Goal: Communication & Community: Answer question/provide support

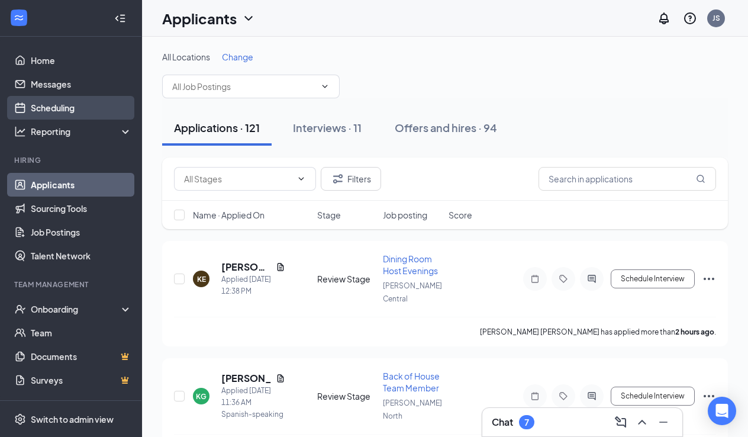
click at [70, 104] on link "Scheduling" at bounding box center [81, 108] width 101 height 24
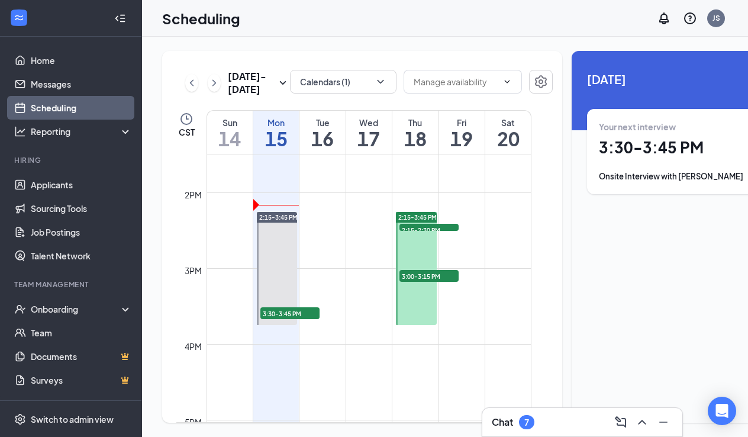
scroll to position [1026, 0]
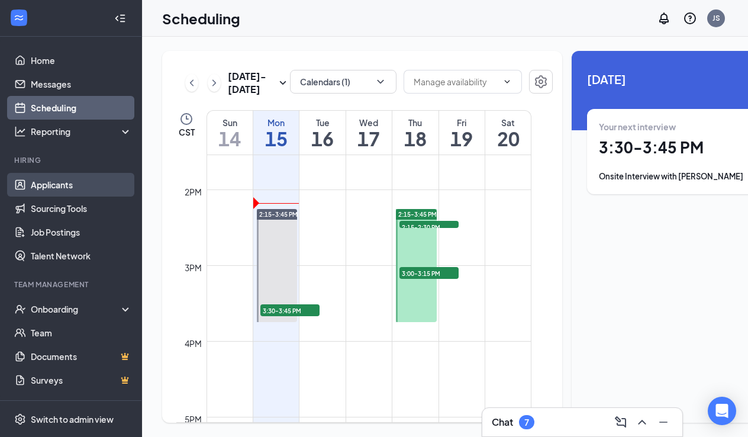
click at [69, 182] on link "Applicants" at bounding box center [81, 185] width 101 height 24
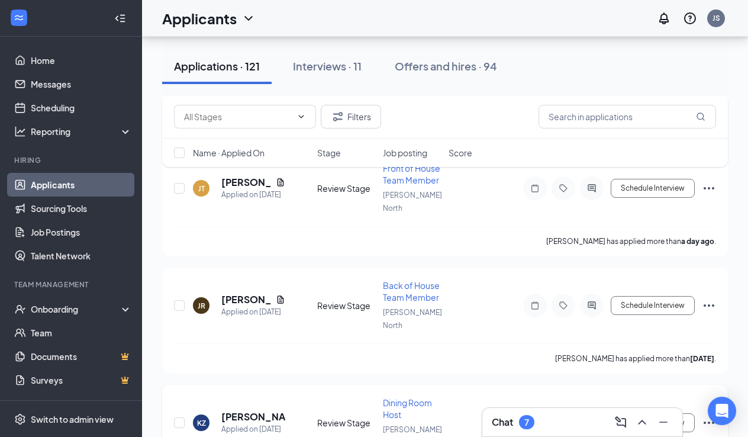
scroll to position [1035, 0]
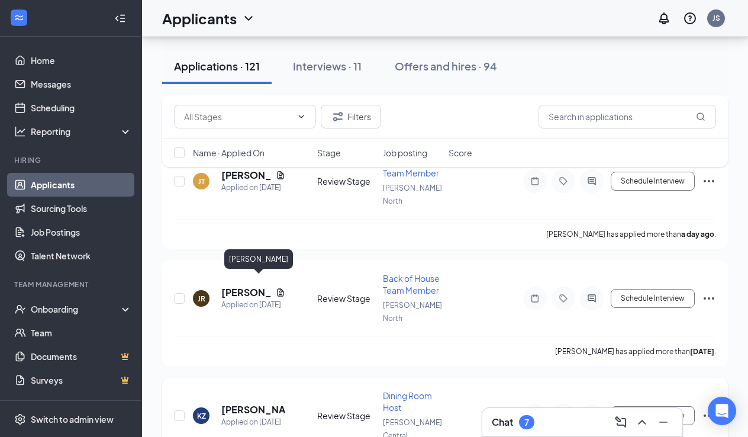
click at [259, 403] on h5 "[PERSON_NAME]" at bounding box center [253, 409] width 64 height 13
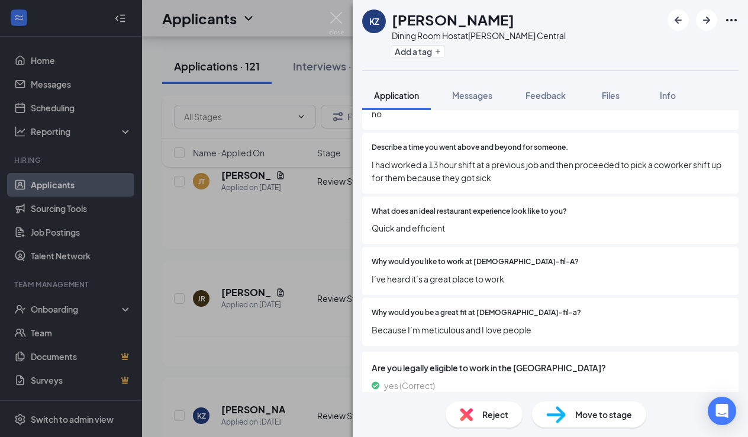
scroll to position [249, 0]
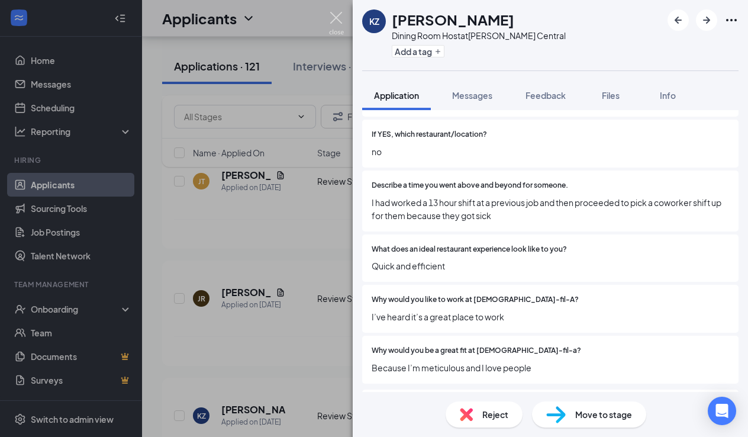
click at [335, 18] on img at bounding box center [336, 23] width 15 height 23
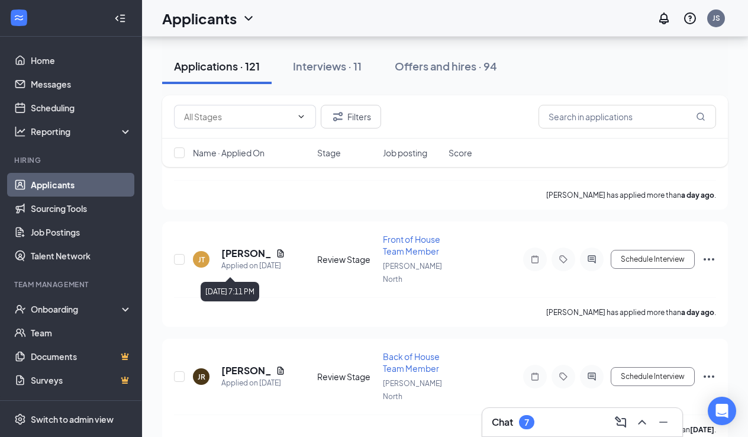
scroll to position [955, 0]
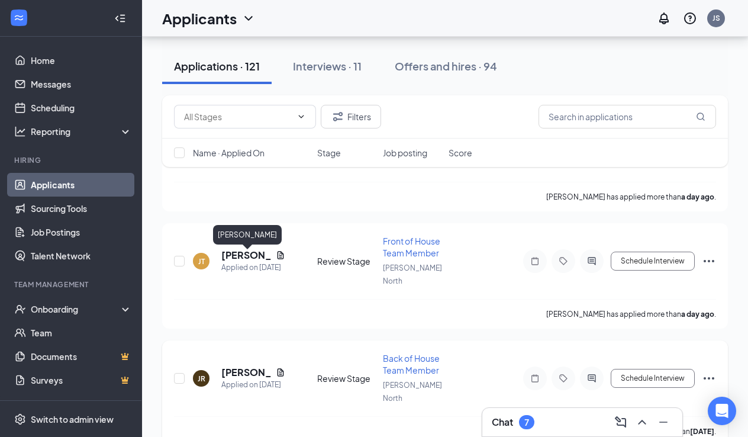
click at [239, 366] on h5 "[PERSON_NAME]" at bounding box center [246, 372] width 50 height 13
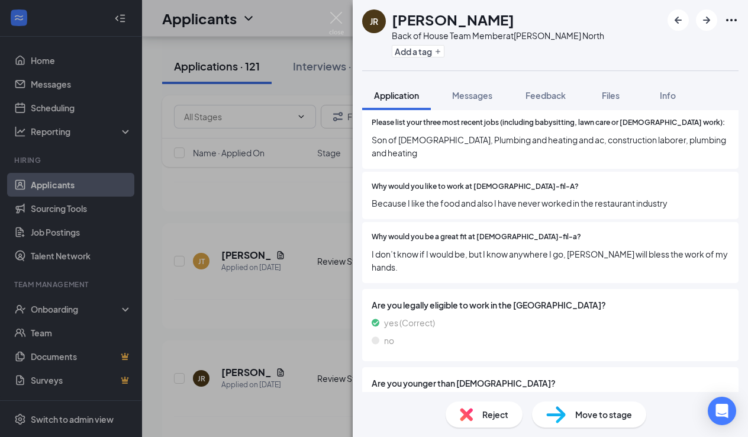
scroll to position [304, 0]
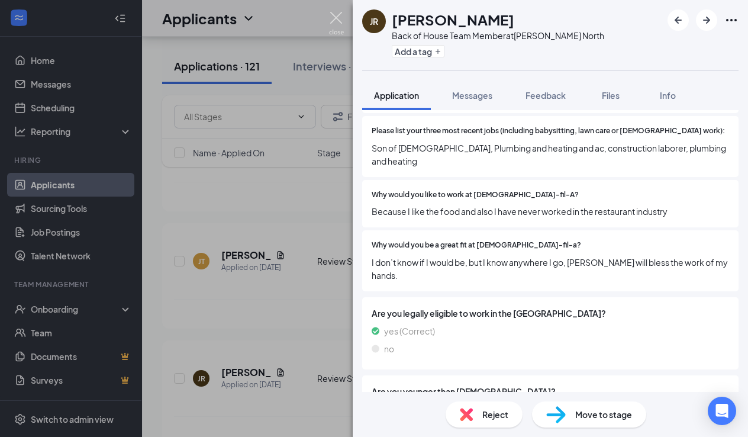
click at [333, 18] on img at bounding box center [336, 23] width 15 height 23
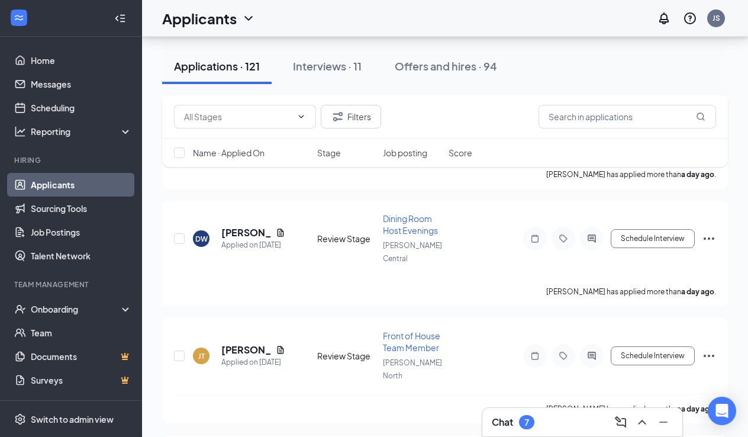
scroll to position [858, 0]
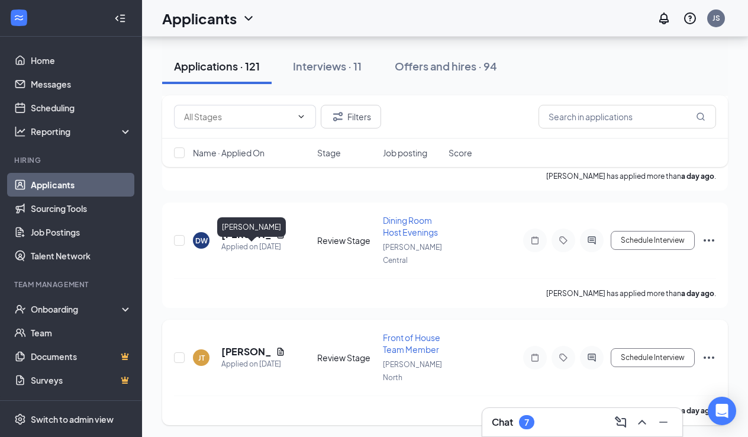
click at [244, 345] on h5 "[PERSON_NAME]" at bounding box center [246, 351] width 50 height 13
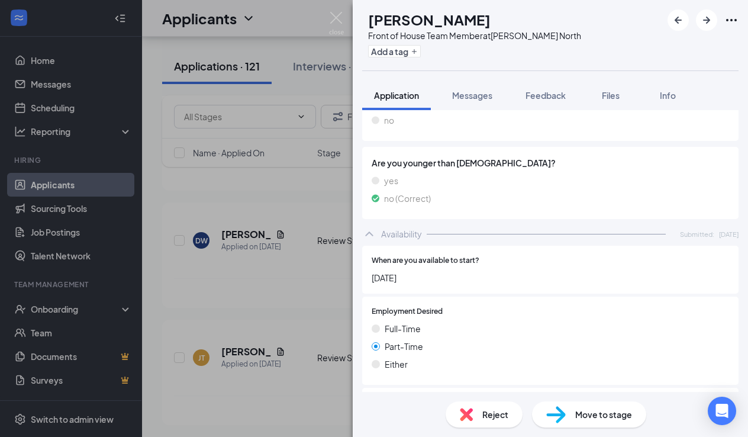
scroll to position [893, 0]
click at [333, 15] on img at bounding box center [336, 23] width 15 height 23
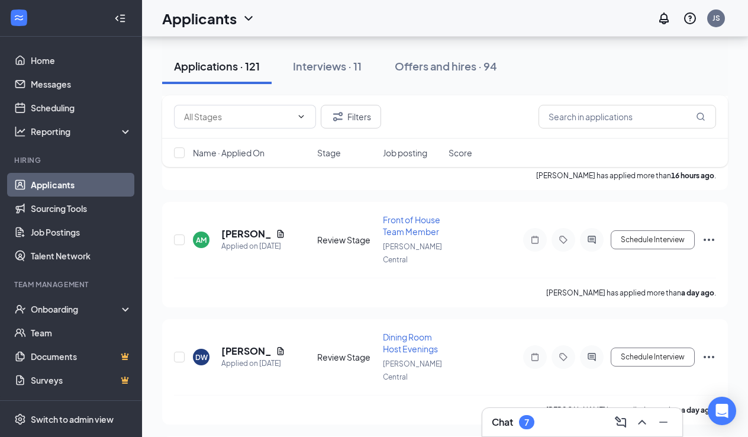
scroll to position [736, 0]
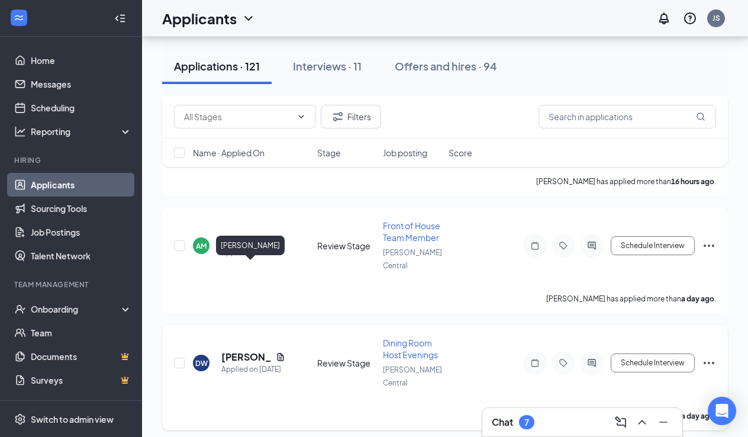
click at [240, 350] on h5 "[PERSON_NAME]" at bounding box center [246, 356] width 50 height 13
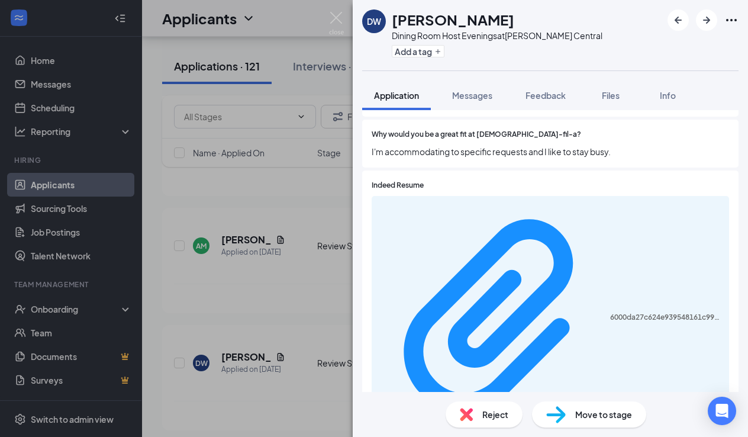
scroll to position [464, 0]
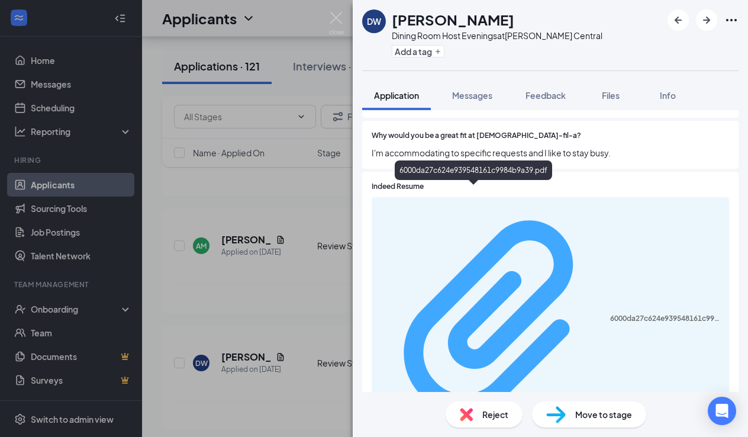
click at [610, 314] on div "6000da27c624e939548161c9984b9a39.pdf" at bounding box center [666, 318] width 112 height 9
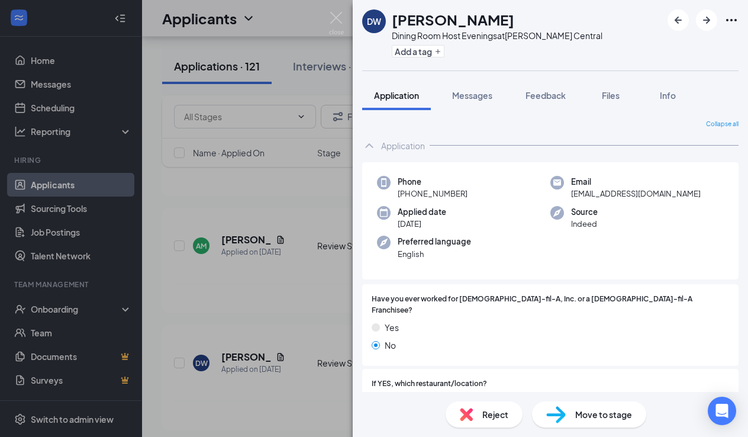
scroll to position [0, 0]
click at [338, 17] on img at bounding box center [336, 23] width 15 height 23
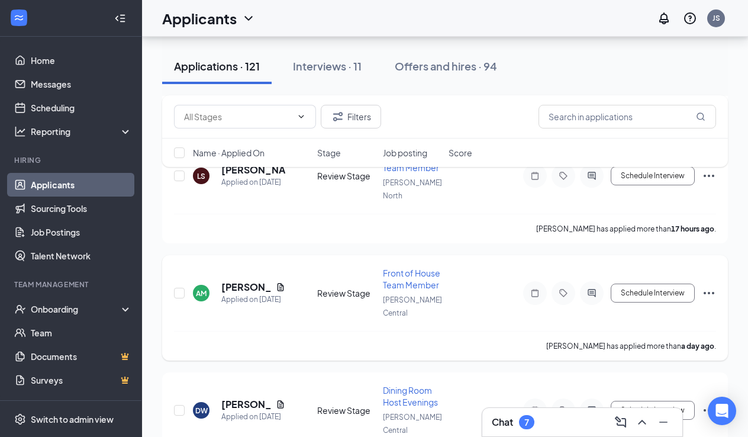
scroll to position [683, 0]
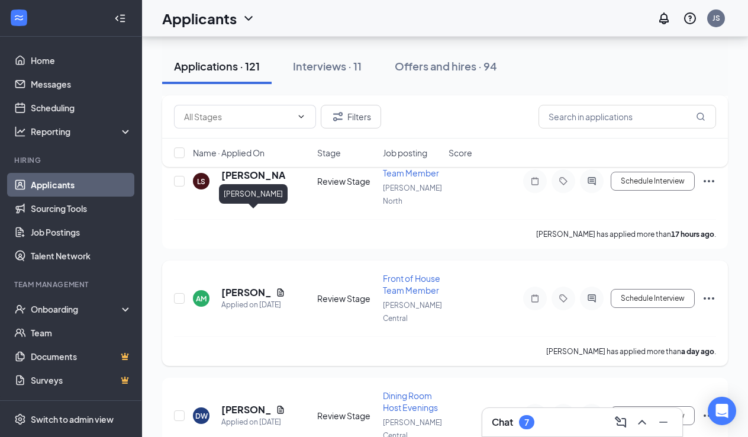
click at [256, 286] on h5 "[PERSON_NAME]" at bounding box center [246, 292] width 50 height 13
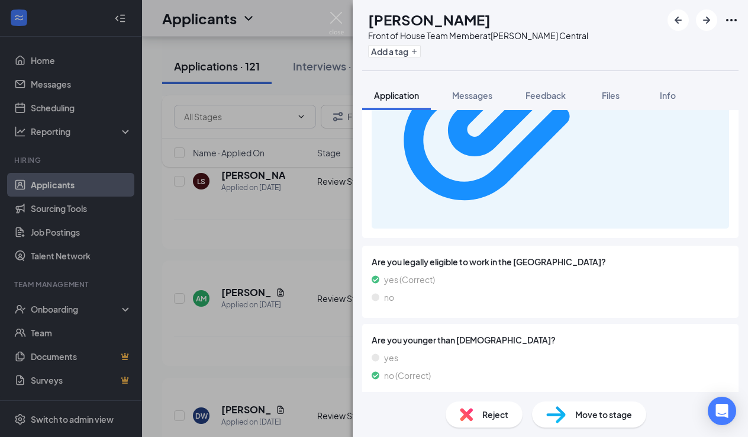
scroll to position [758, 0]
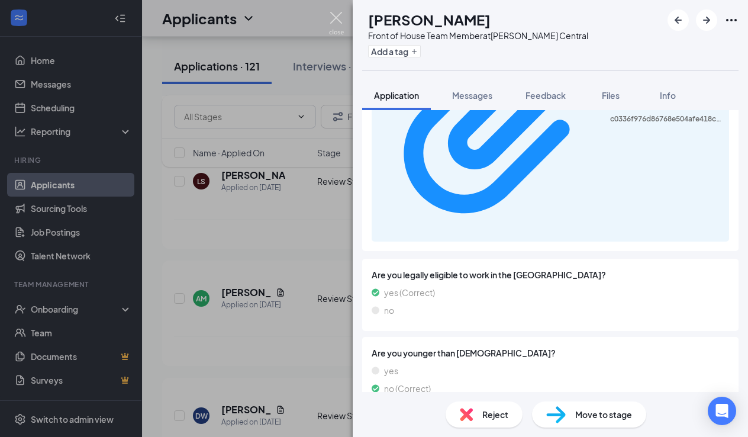
click at [338, 17] on img at bounding box center [336, 23] width 15 height 23
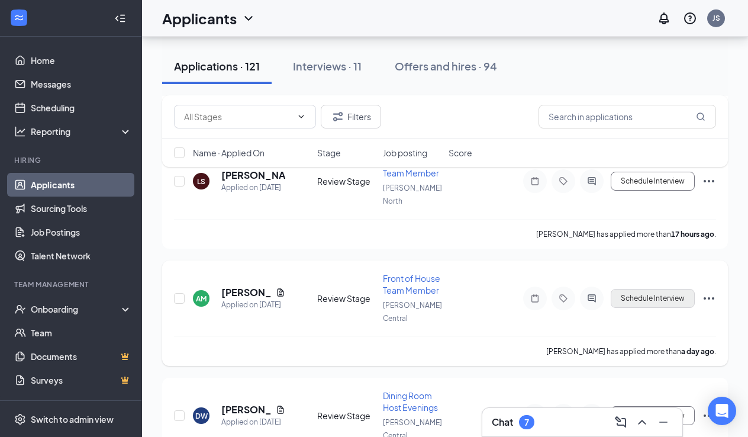
click at [631, 289] on button "Schedule Interview" at bounding box center [653, 298] width 84 height 19
type input "Onsite Interview (next stage)"
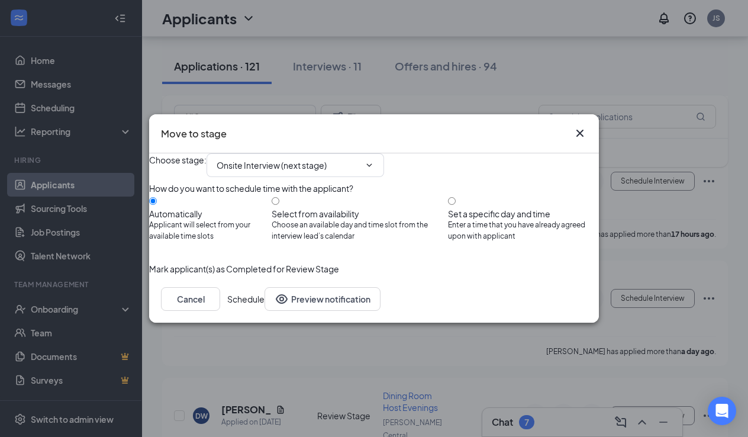
click at [264, 311] on button "Schedule" at bounding box center [245, 299] width 37 height 24
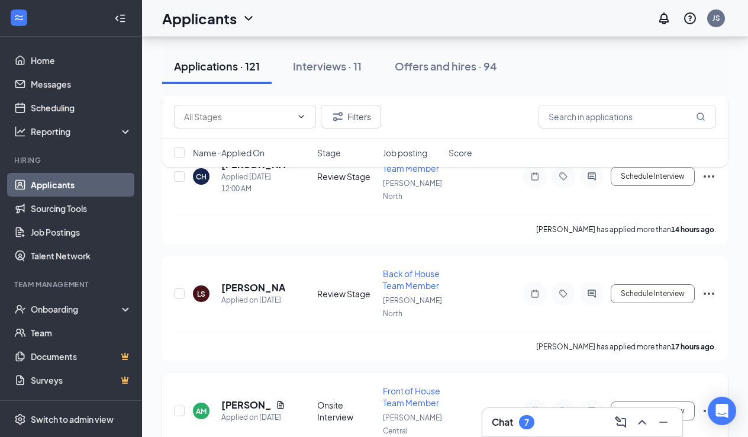
scroll to position [559, 0]
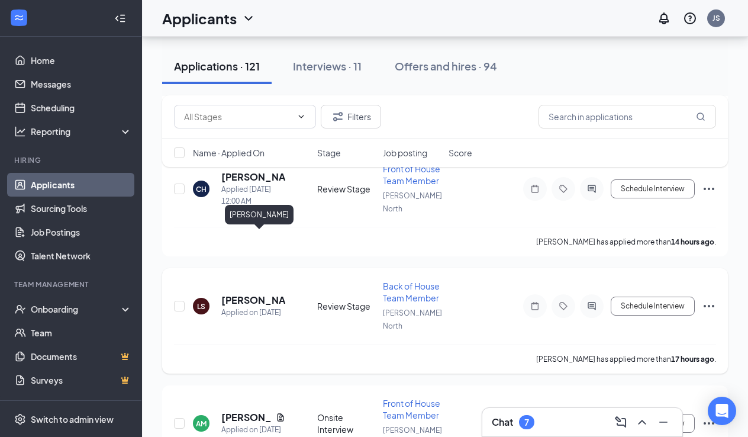
click at [249, 293] on h5 "[PERSON_NAME]" at bounding box center [253, 299] width 64 height 13
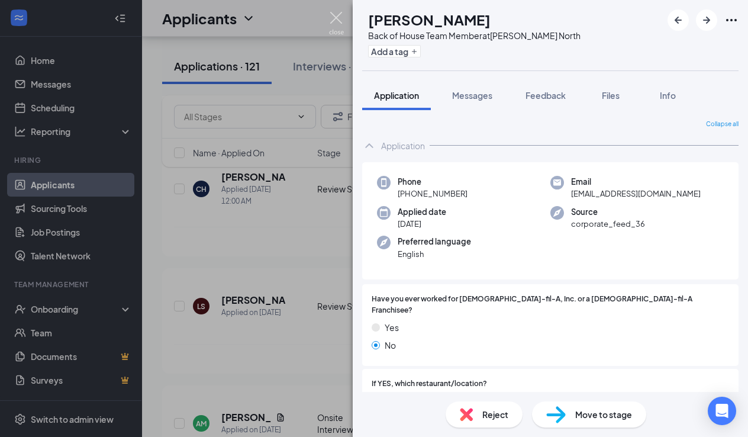
click at [336, 15] on img at bounding box center [336, 23] width 15 height 23
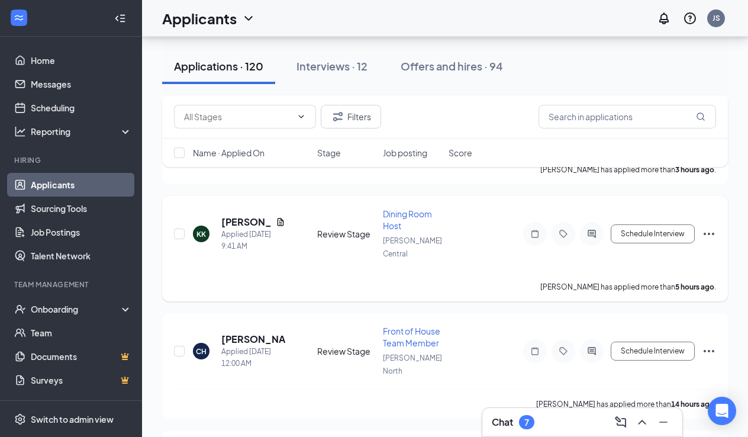
scroll to position [397, 0]
click at [241, 215] on h5 "[PERSON_NAME]" at bounding box center [246, 221] width 50 height 13
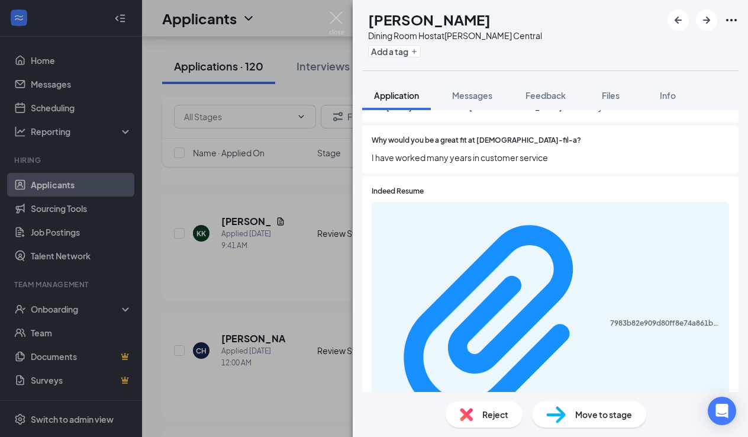
scroll to position [417, 0]
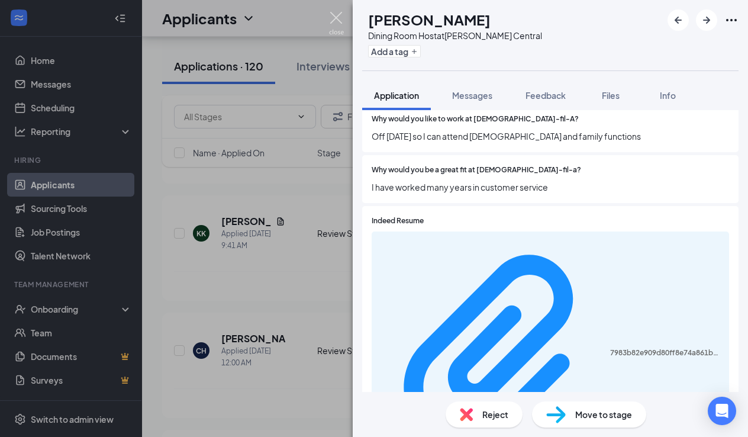
click at [336, 20] on img at bounding box center [336, 23] width 15 height 23
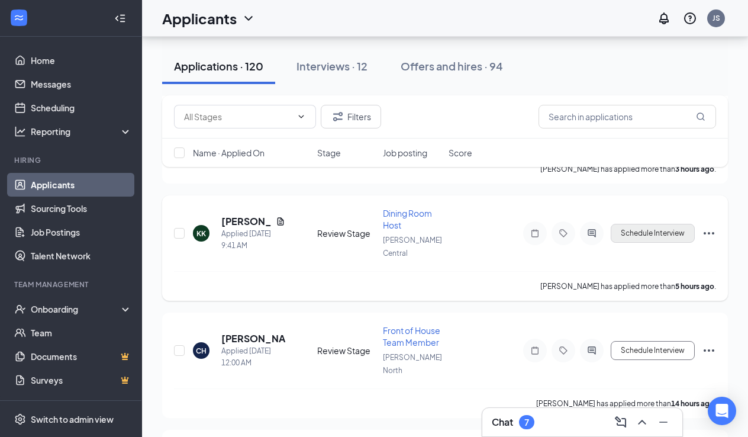
click at [658, 224] on button "Schedule Interview" at bounding box center [653, 233] width 84 height 19
type input "Onsite Interview (next stage)"
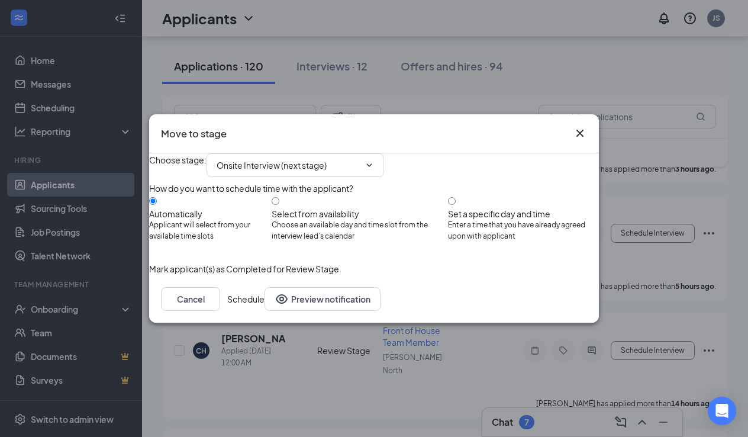
click at [264, 311] on button "Schedule" at bounding box center [245, 299] width 37 height 24
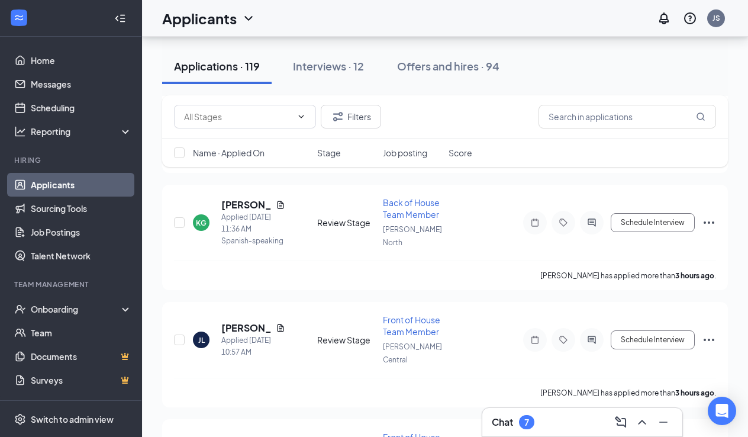
scroll to position [172, 0]
click at [244, 322] on h5 "[PERSON_NAME]" at bounding box center [246, 328] width 50 height 13
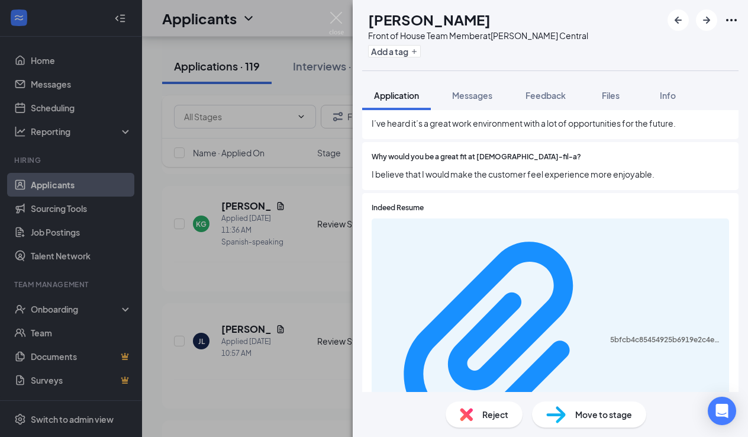
scroll to position [438, 0]
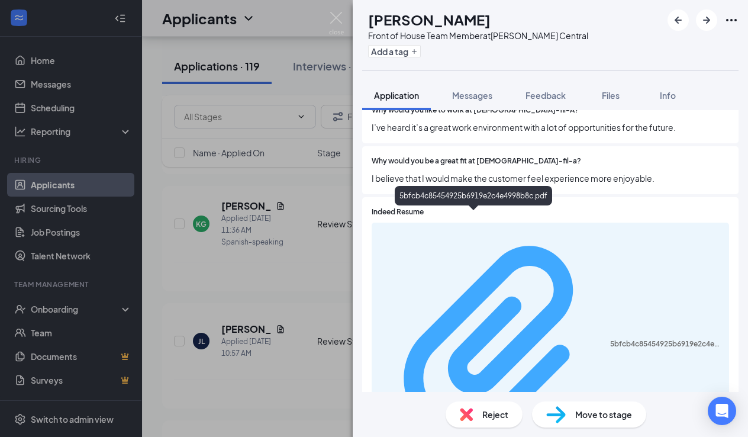
click at [610, 339] on div "5bfcb4c85454925b6919e2c4e4998b8c.pdf" at bounding box center [666, 343] width 112 height 9
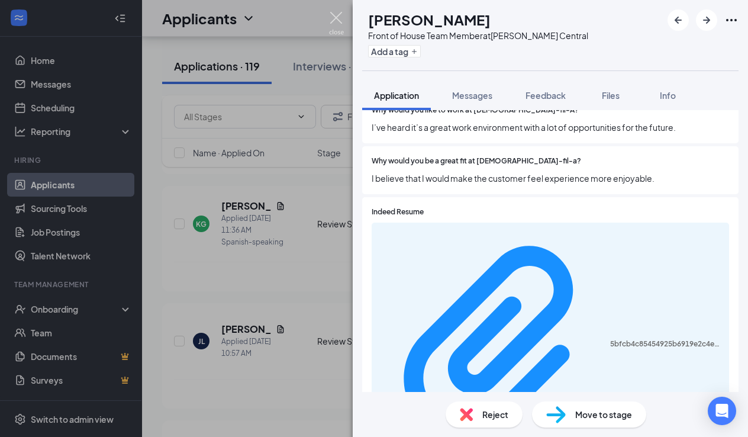
click at [339, 22] on img at bounding box center [336, 23] width 15 height 23
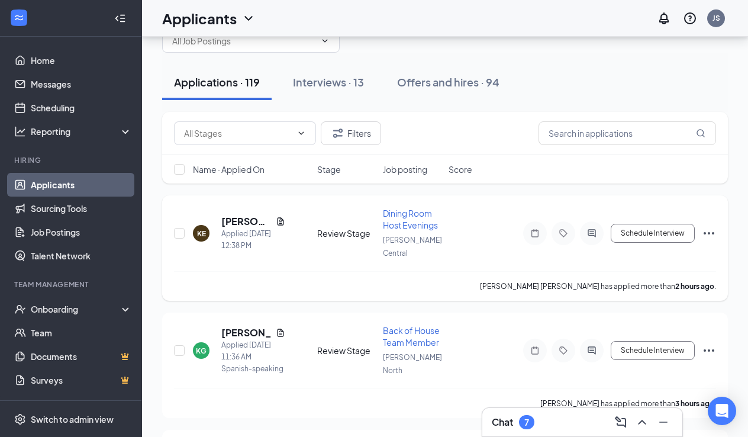
scroll to position [35, 0]
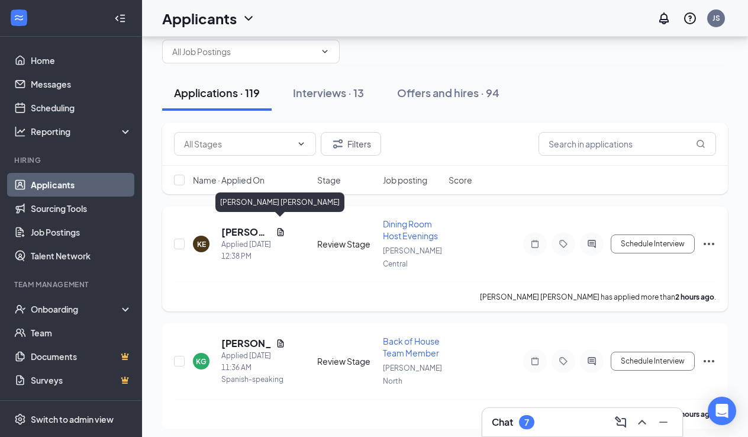
click at [244, 225] on h5 "[PERSON_NAME] [PERSON_NAME]" at bounding box center [246, 231] width 50 height 13
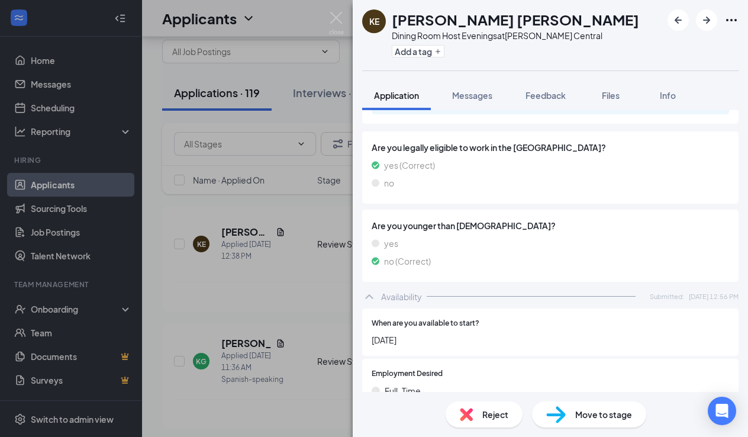
scroll to position [797, 0]
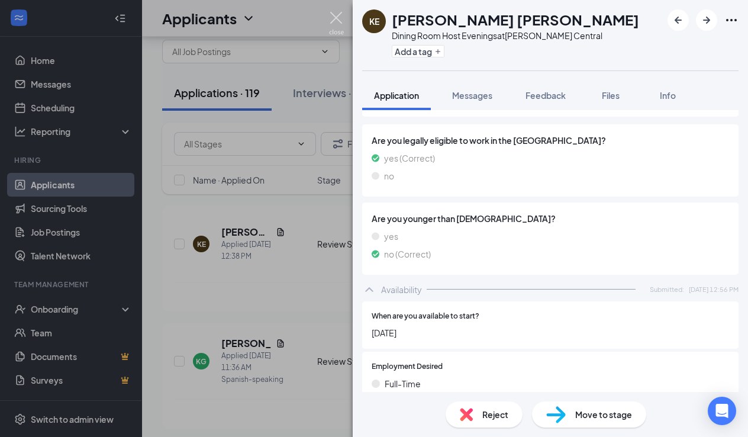
click at [341, 15] on img at bounding box center [336, 23] width 15 height 23
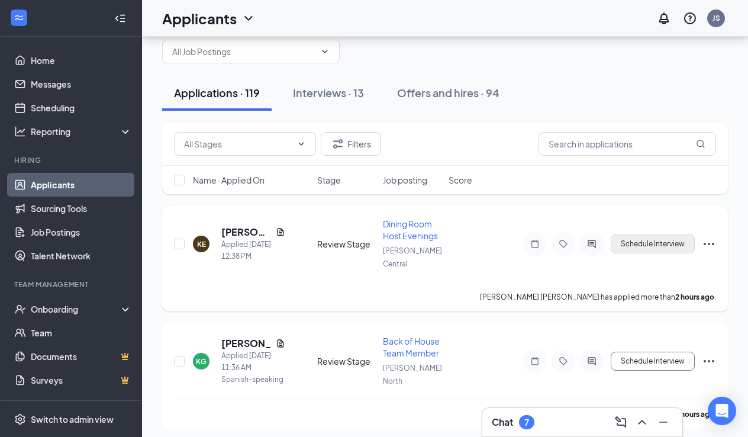
click at [636, 235] on button "Schedule Interview" at bounding box center [653, 243] width 84 height 19
type input "Onsite Interview (next stage)"
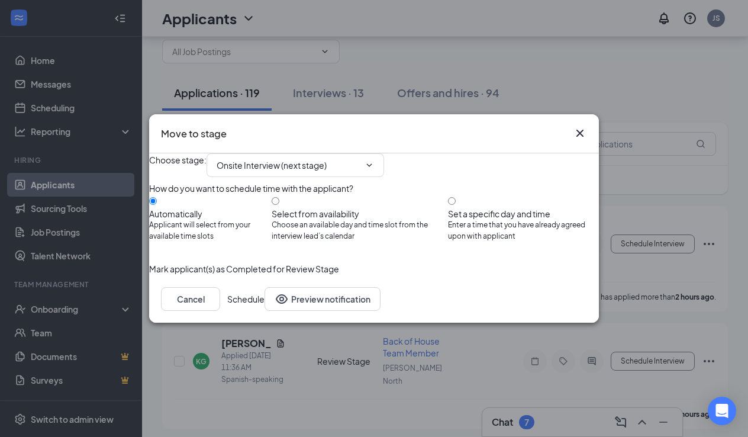
click at [264, 311] on button "Schedule" at bounding box center [245, 299] width 37 height 24
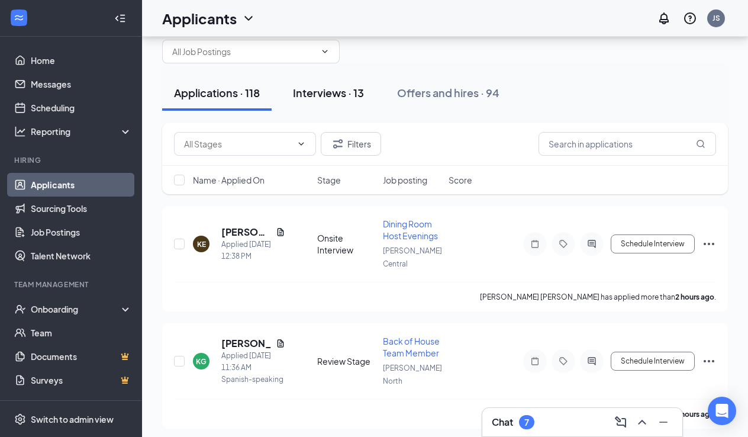
click at [340, 99] on div "Interviews · 13" at bounding box center [328, 92] width 71 height 15
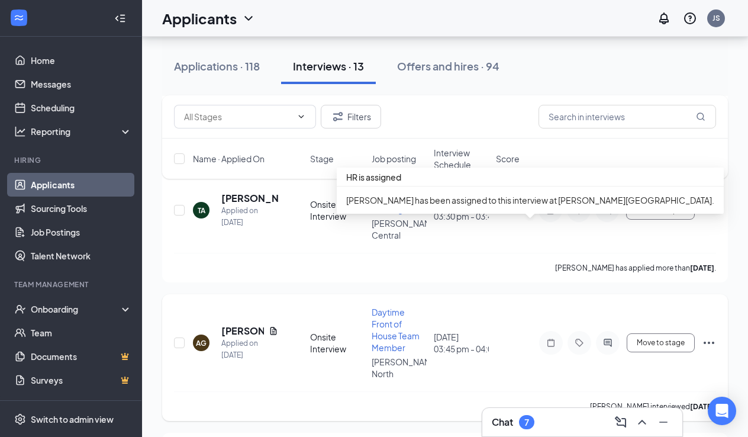
scroll to position [798, 0]
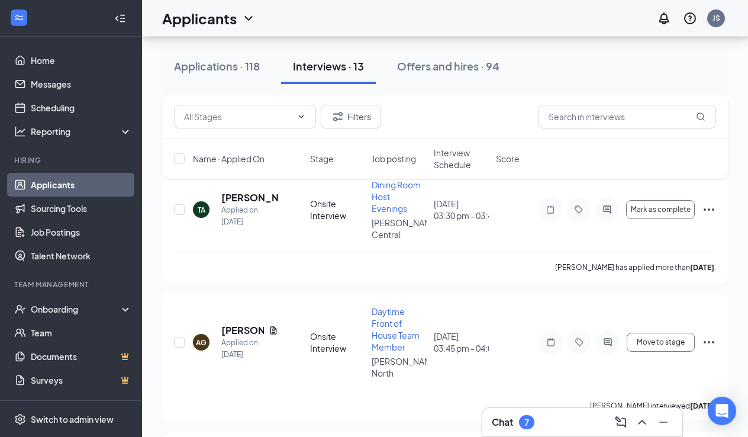
click at [637, 378] on p "[PERSON_NAME] as hired" at bounding box center [655, 376] width 106 height 12
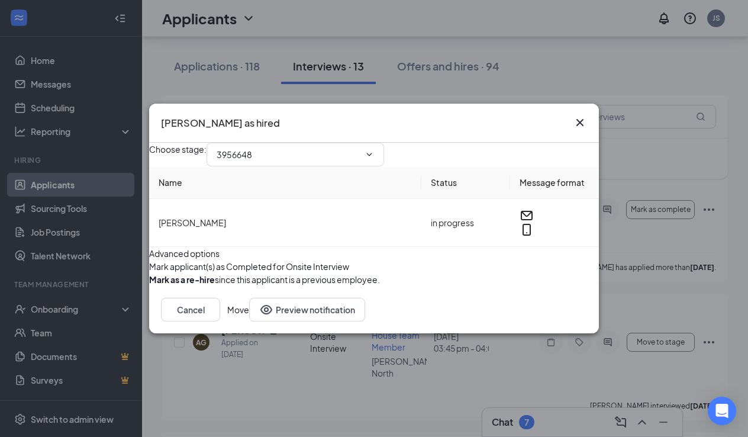
type input "Hiring Complete (final stage)"
click at [249, 321] on button "Move" at bounding box center [238, 310] width 22 height 24
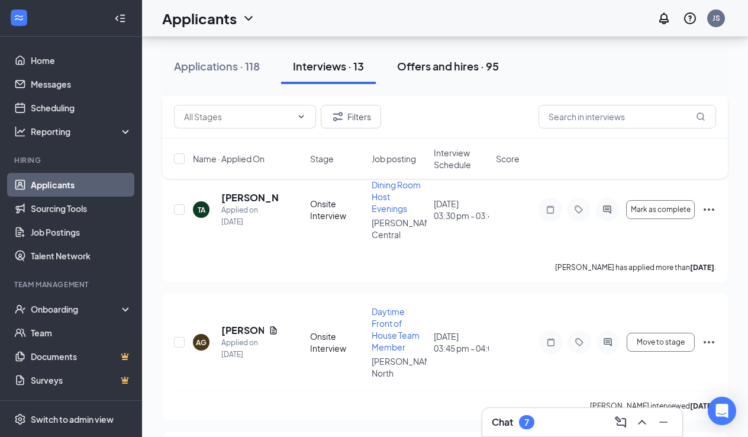
click at [430, 67] on div "Offers and hires · 95" at bounding box center [448, 66] width 102 height 15
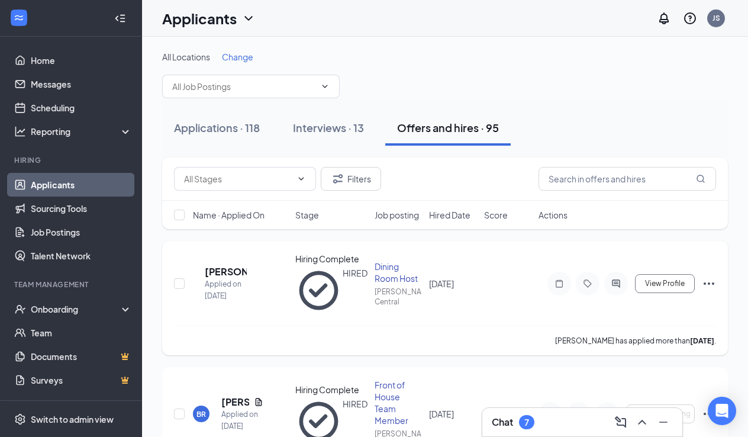
click at [704, 276] on icon "Ellipses" at bounding box center [709, 283] width 14 height 14
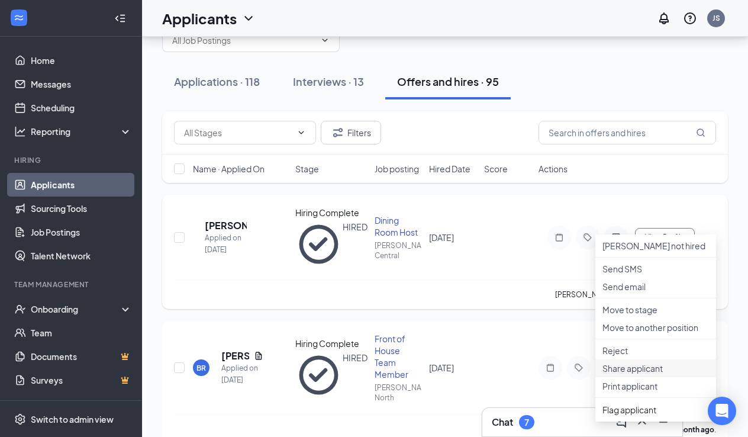
scroll to position [34, 0]
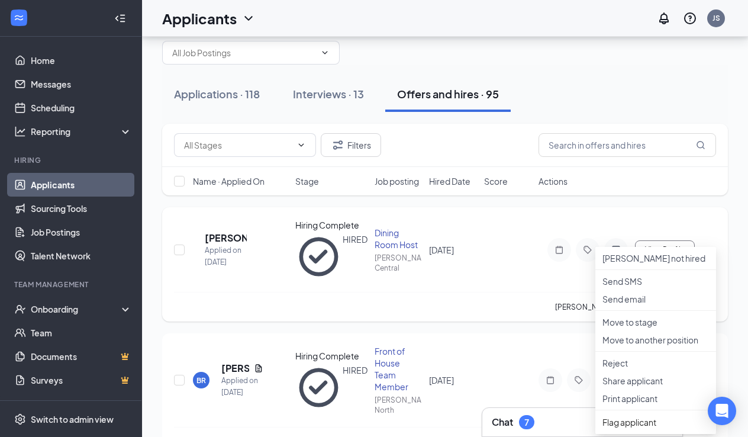
click at [512, 292] on div "[PERSON_NAME] has applied more than [DATE] ." at bounding box center [445, 307] width 542 height 30
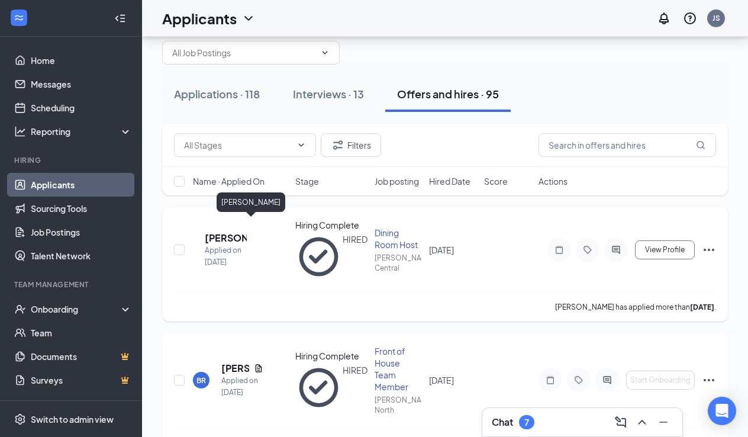
click at [243, 231] on h5 "[PERSON_NAME]" at bounding box center [226, 237] width 42 height 13
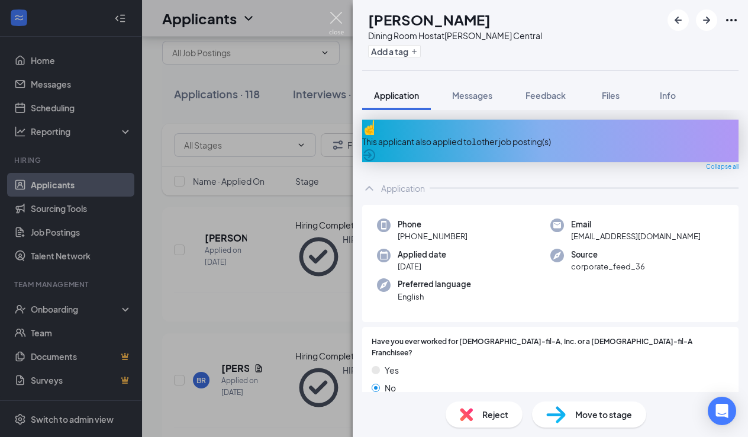
click at [337, 18] on img at bounding box center [336, 23] width 15 height 23
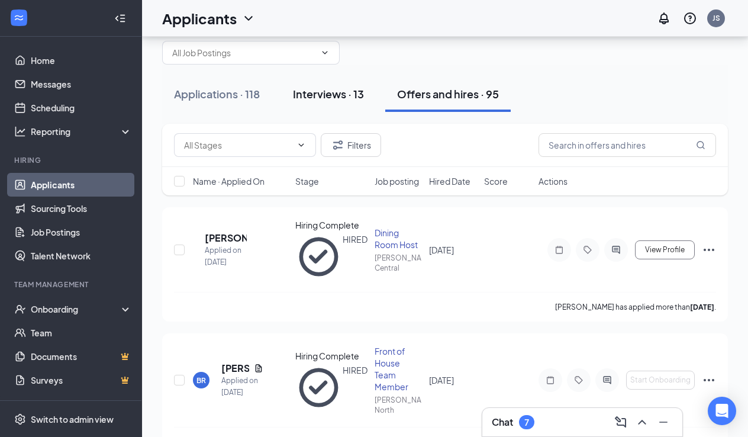
click at [315, 92] on div "Interviews · 13" at bounding box center [328, 93] width 71 height 15
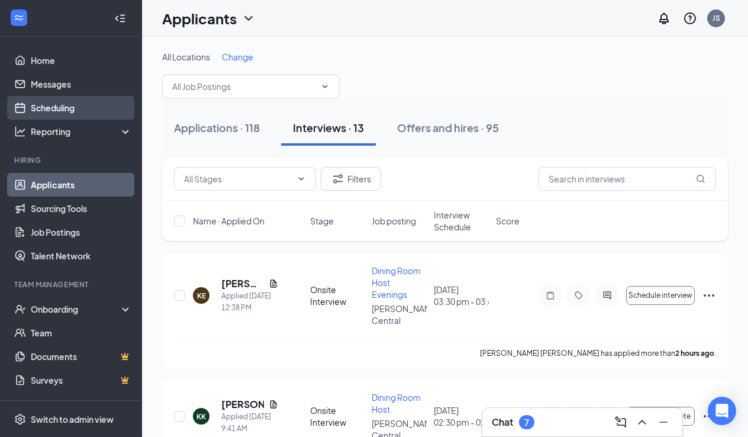
click at [75, 105] on link "Scheduling" at bounding box center [81, 108] width 101 height 24
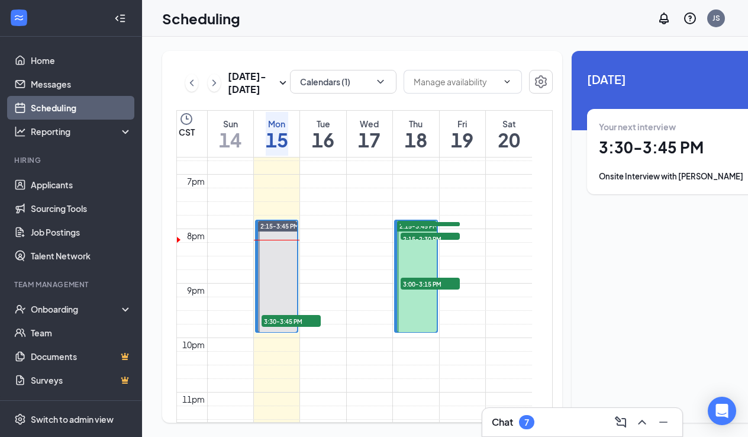
scroll to position [1018, 0]
click at [429, 243] on span "2:15-2:30 PM" at bounding box center [430, 237] width 59 height 12
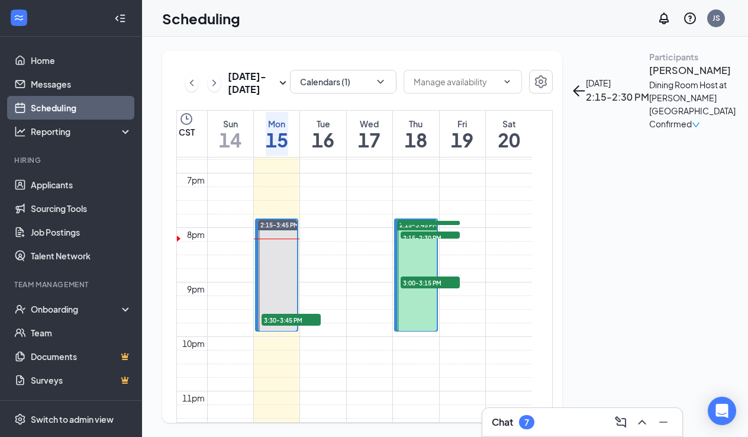
click at [424, 233] on span "2:30-2:45 PM" at bounding box center [430, 227] width 59 height 12
click at [423, 288] on span "3:00-3:15 PM" at bounding box center [430, 282] width 59 height 12
click at [422, 233] on span "3:30-3:45 PM" at bounding box center [430, 227] width 59 height 12
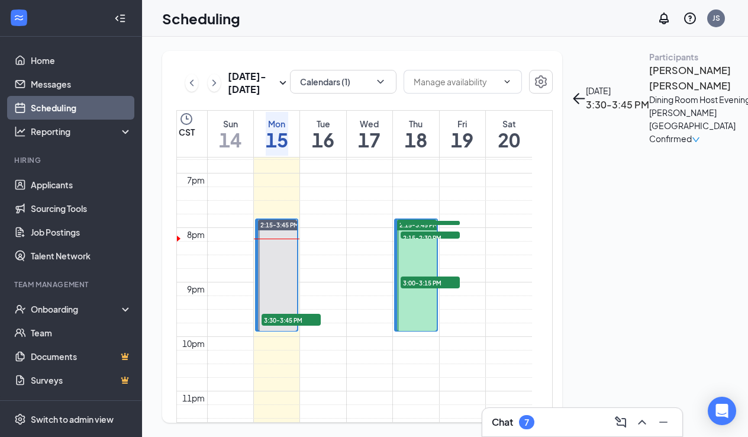
click at [416, 243] on span "2:15-2:30 PM" at bounding box center [430, 237] width 59 height 12
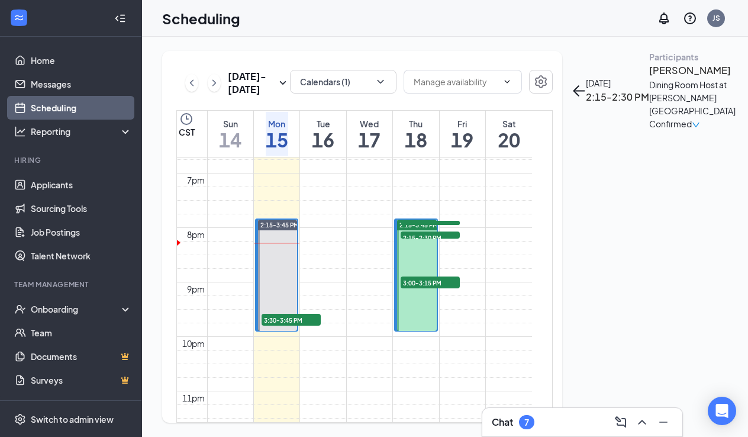
click at [418, 243] on span "2:15-2:30 PM" at bounding box center [430, 237] width 59 height 12
click at [649, 78] on h3 "[PERSON_NAME]" at bounding box center [711, 70] width 124 height 15
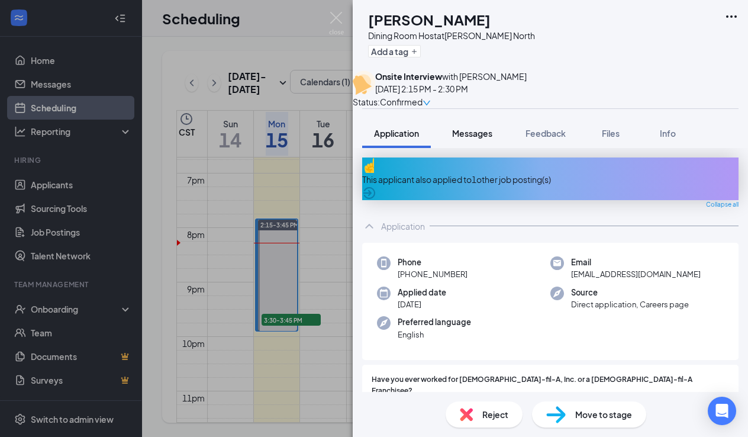
click at [479, 138] on span "Messages" at bounding box center [472, 133] width 40 height 11
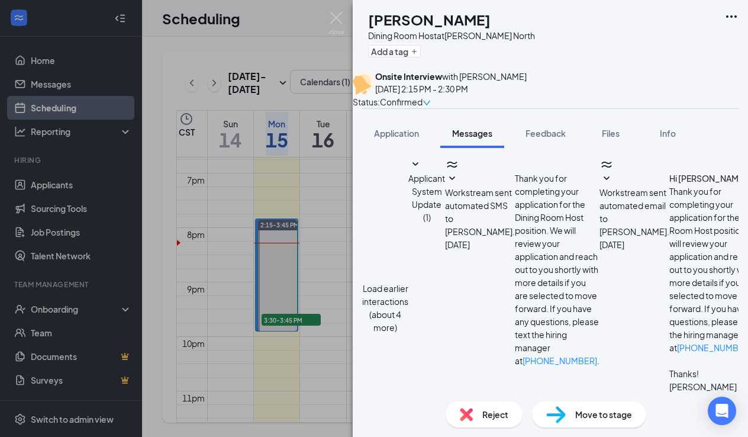
scroll to position [438, 0]
type textarea "Good afternoon [PERSON_NAME], Are you able to meet me for your interview at our…"
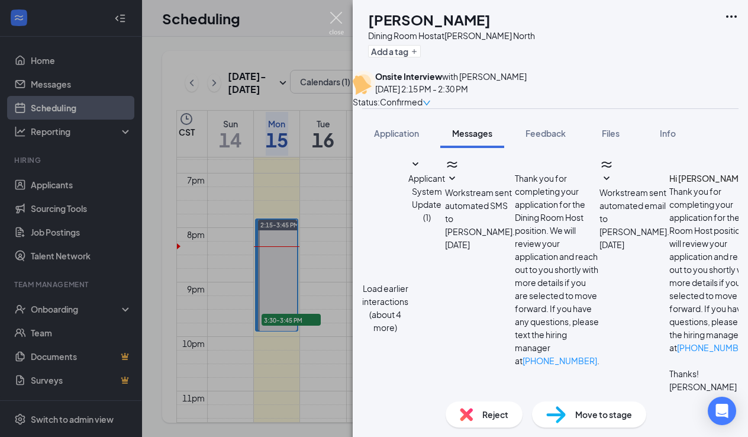
click at [338, 16] on img at bounding box center [336, 23] width 15 height 23
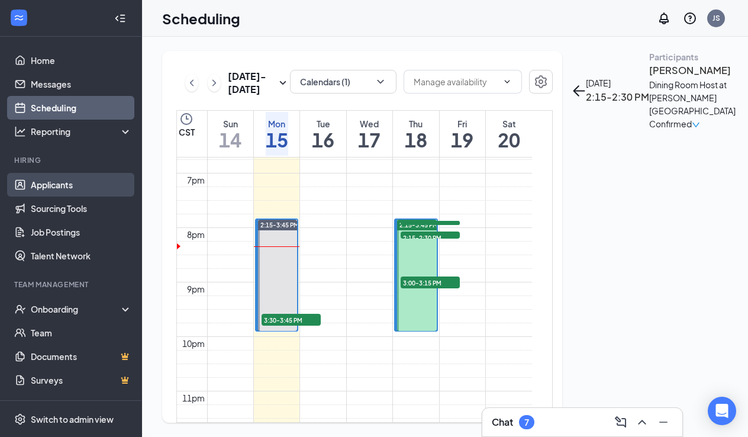
click at [72, 186] on link "Applicants" at bounding box center [81, 185] width 101 height 24
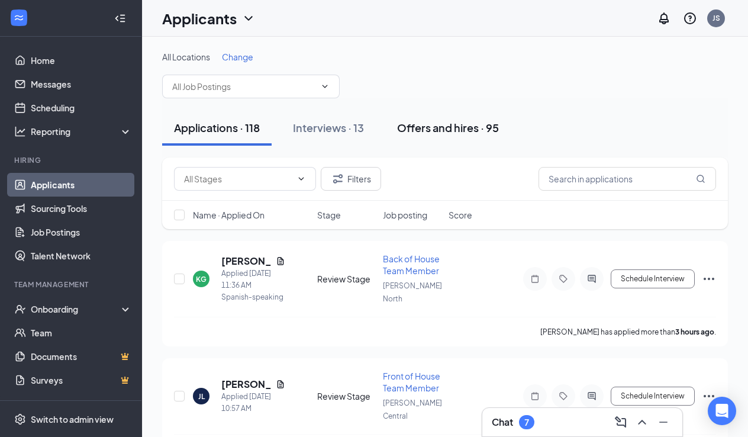
click at [432, 131] on div "Offers and hires · 95" at bounding box center [448, 127] width 102 height 15
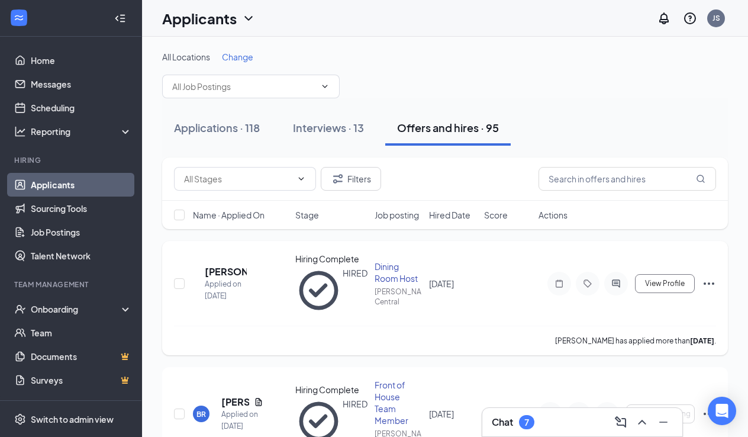
click at [709, 282] on icon "Ellipses" at bounding box center [708, 283] width 11 height 2
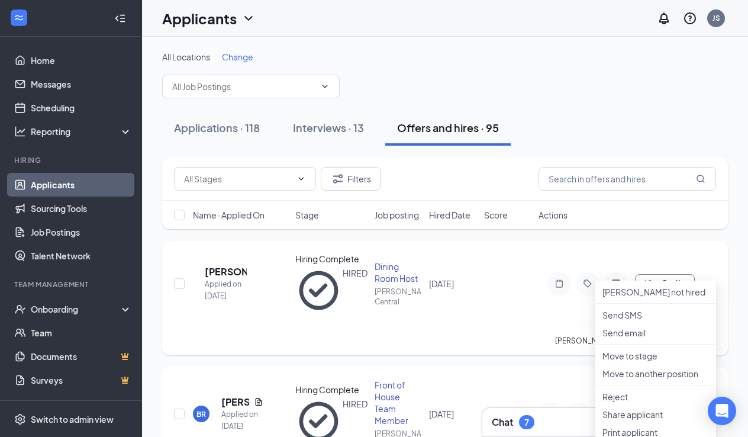
click at [486, 251] on div "AS [PERSON_NAME] Applied on [DATE] Hiring Complete HIRED Dining Room Host [PERS…" at bounding box center [445, 298] width 566 height 114
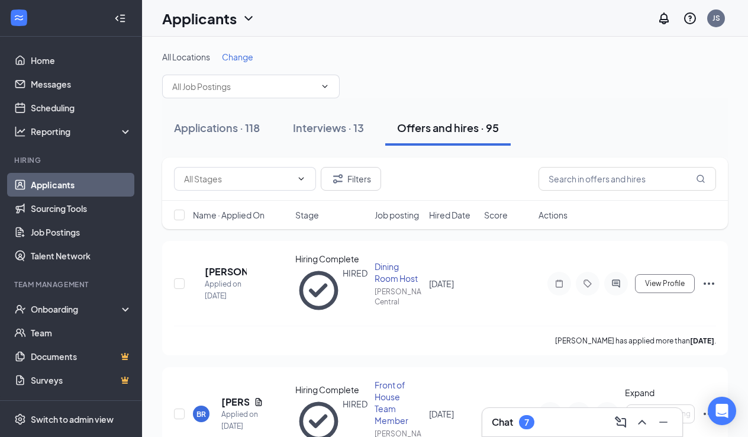
click at [638, 424] on icon "ChevronUp" at bounding box center [642, 422] width 14 height 14
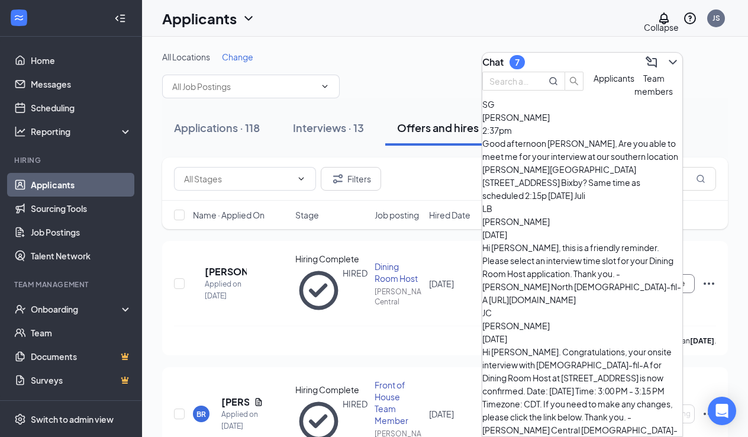
click at [666, 55] on icon "ChevronDown" at bounding box center [673, 62] width 14 height 14
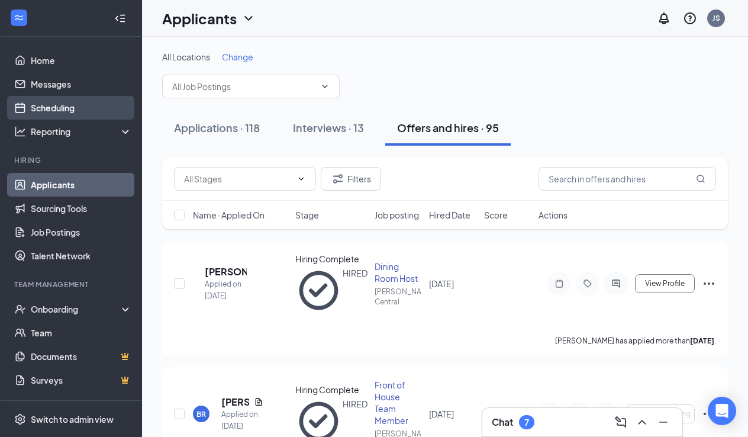
click at [54, 104] on link "Scheduling" at bounding box center [81, 108] width 101 height 24
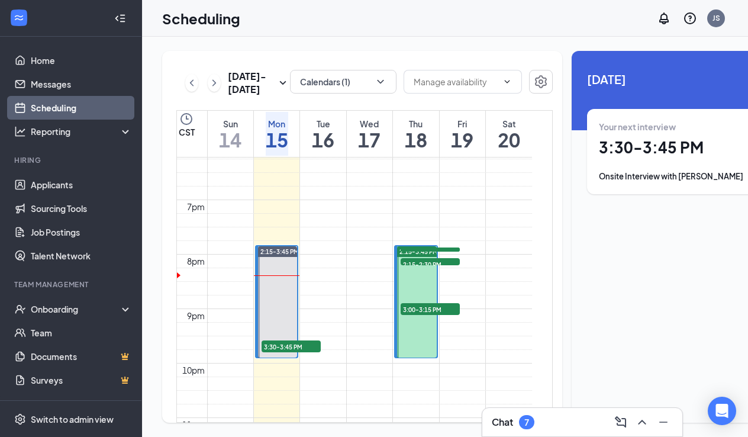
scroll to position [993, 0]
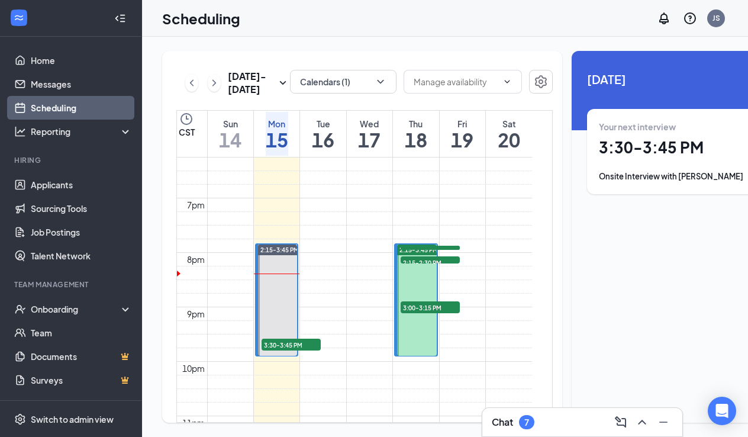
click at [639, 171] on div "Onsite Interview with [PERSON_NAME]" at bounding box center [680, 176] width 163 height 12
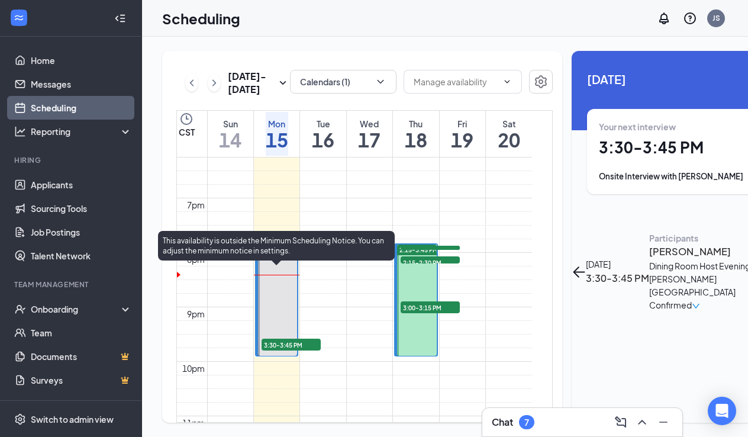
click at [283, 350] on span "3:30-3:45 PM" at bounding box center [291, 344] width 59 height 12
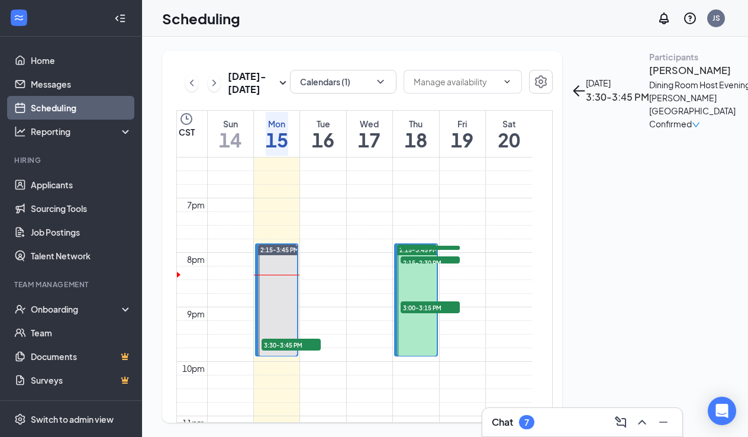
click at [574, 85] on icon "ArrowLeft" at bounding box center [576, 90] width 6 height 11
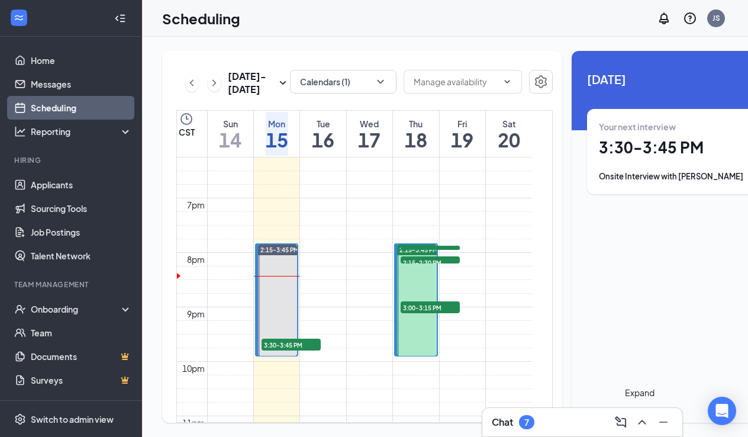
click at [640, 422] on icon "ChevronUp" at bounding box center [642, 421] width 8 height 5
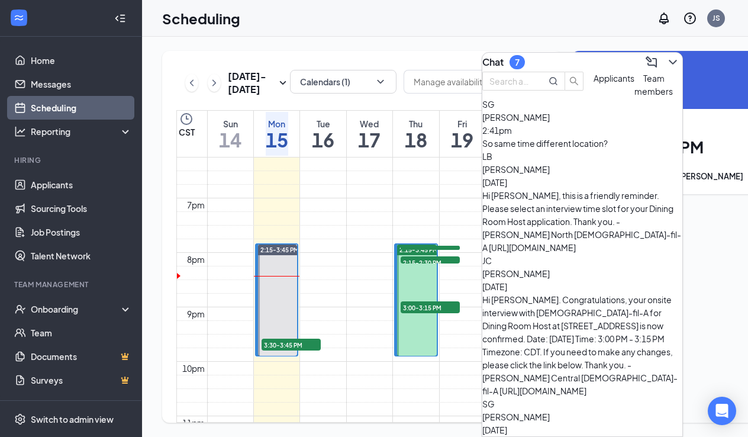
click at [615, 150] on div "So same time different location?" at bounding box center [582, 143] width 200 height 13
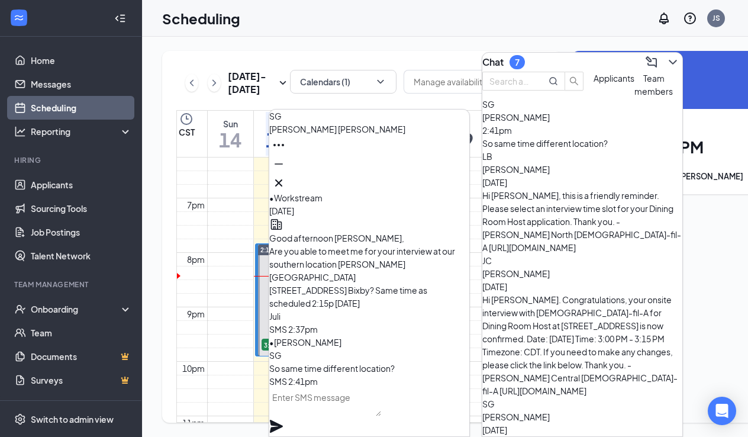
click at [312, 406] on textarea at bounding box center [325, 402] width 112 height 28
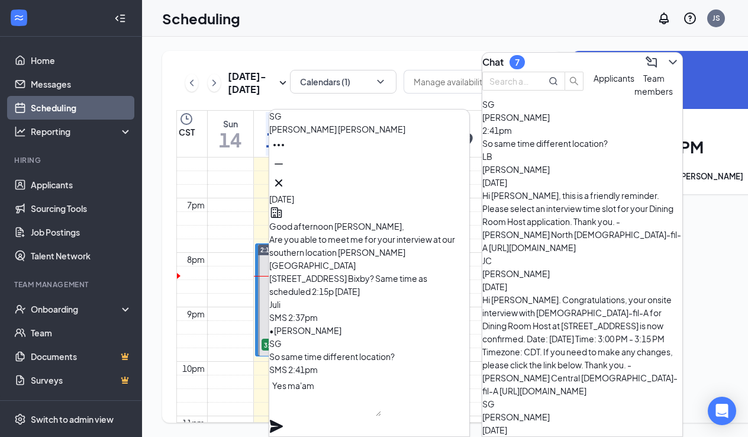
type textarea "Yes ma'am"
click at [283, 419] on icon "Plane" at bounding box center [276, 425] width 13 height 13
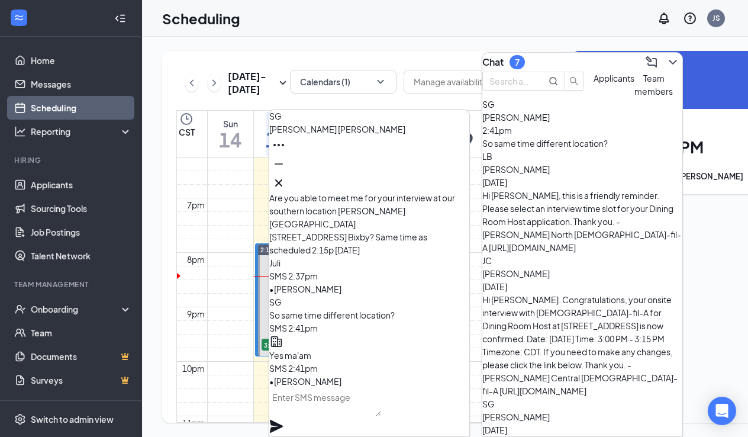
scroll to position [0, 0]
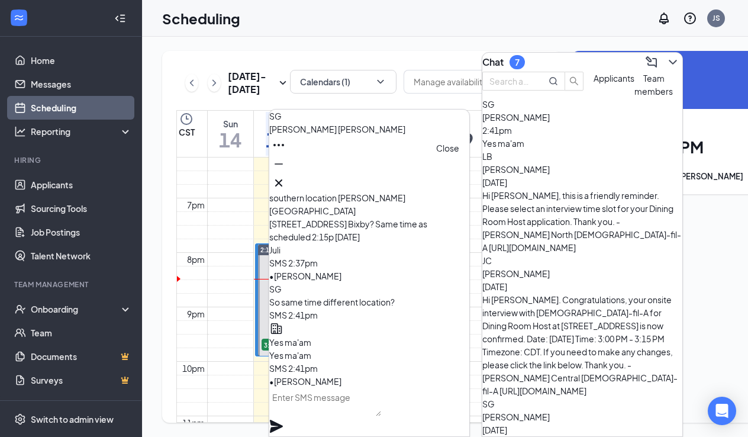
click at [286, 177] on icon "Cross" at bounding box center [279, 183] width 14 height 14
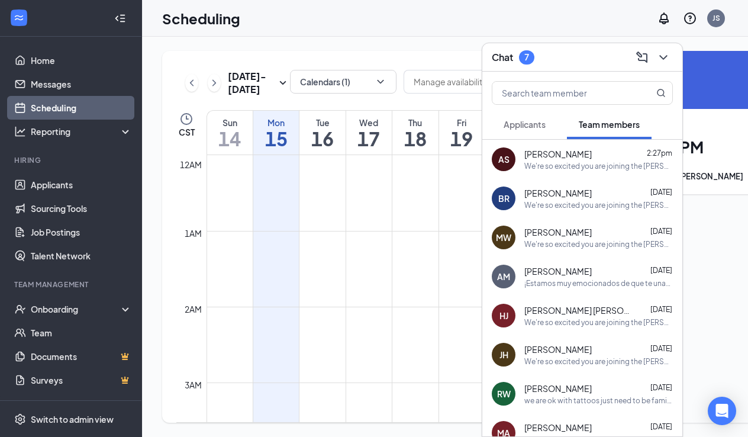
scroll to position [582, 0]
click at [581, 149] on div "[PERSON_NAME] 2:27pm" at bounding box center [598, 154] width 149 height 12
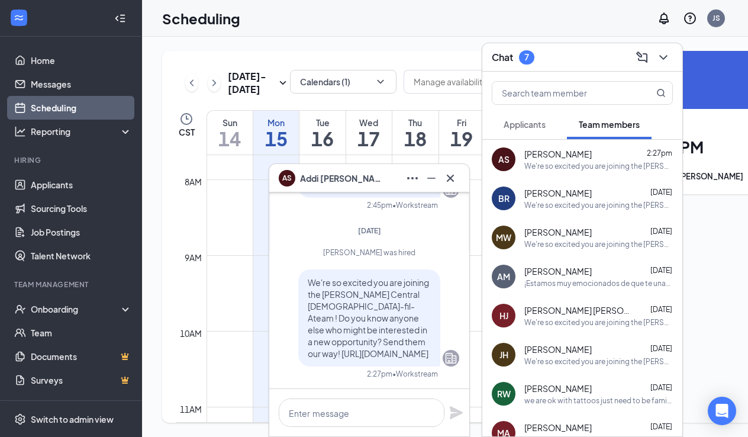
scroll to position [0, 0]
click at [536, 126] on span "Applicants" at bounding box center [524, 124] width 42 height 11
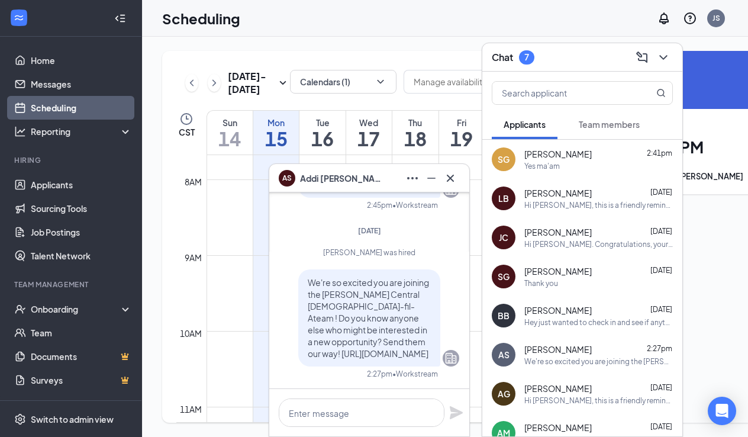
click at [541, 159] on span "[PERSON_NAME]" at bounding box center [557, 154] width 67 height 12
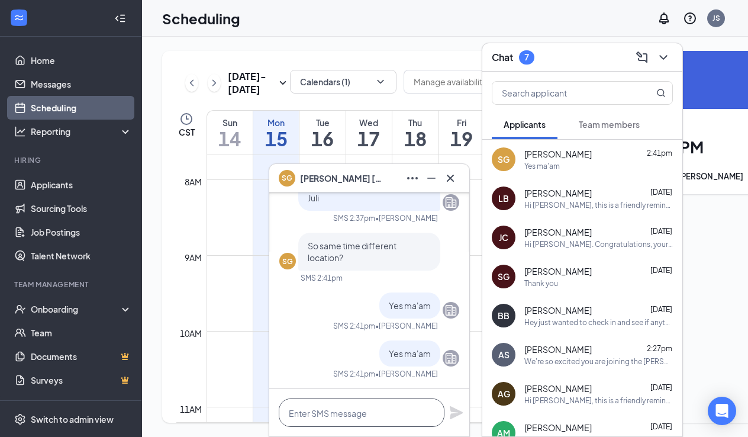
click at [308, 415] on textarea at bounding box center [362, 412] width 166 height 28
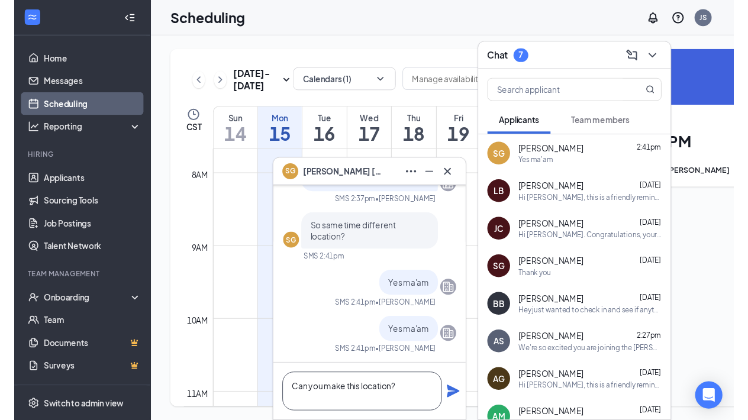
scroll to position [1, 0]
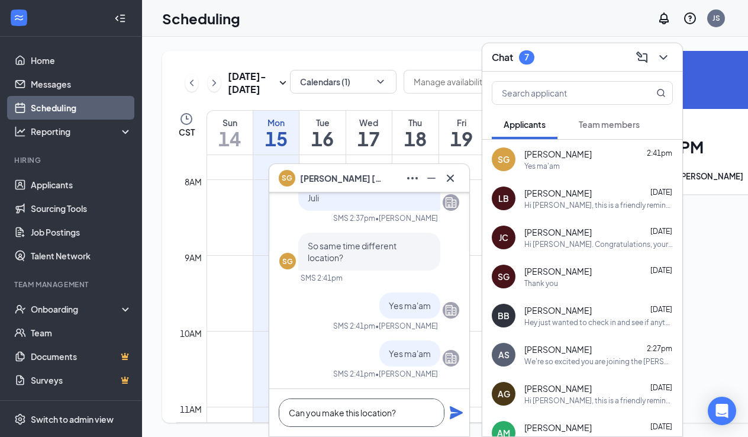
type textarea "Can you make this location?"
click at [452, 411] on icon "Plane" at bounding box center [456, 412] width 13 height 13
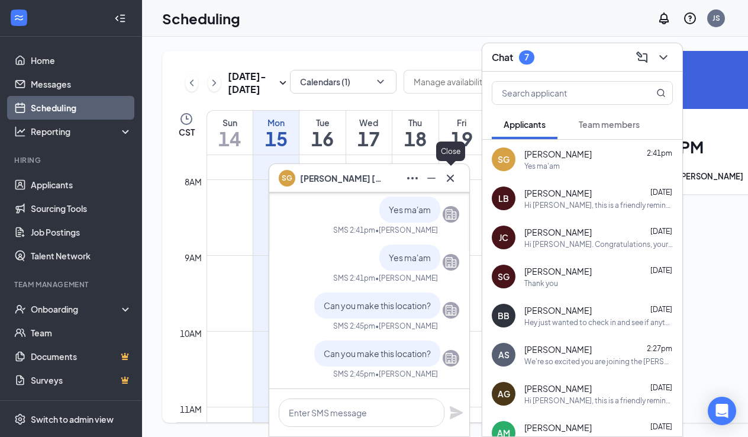
click at [453, 173] on icon "Cross" at bounding box center [450, 178] width 14 height 14
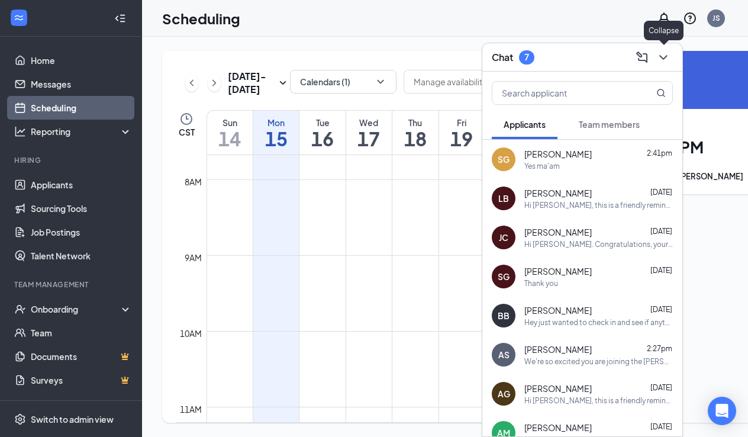
click at [659, 51] on icon "ChevronDown" at bounding box center [663, 57] width 14 height 14
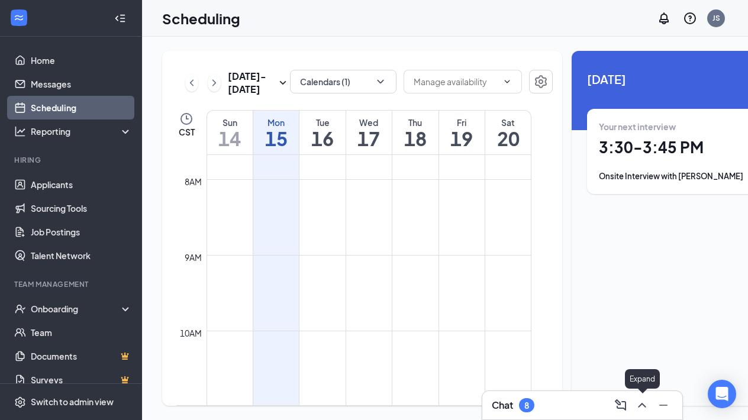
click at [641, 402] on icon "ChevronUp" at bounding box center [642, 405] width 14 height 14
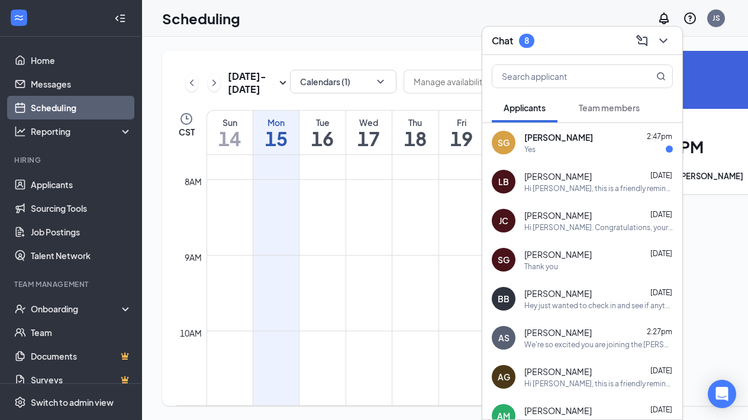
click at [534, 142] on span "[PERSON_NAME]" at bounding box center [558, 137] width 69 height 12
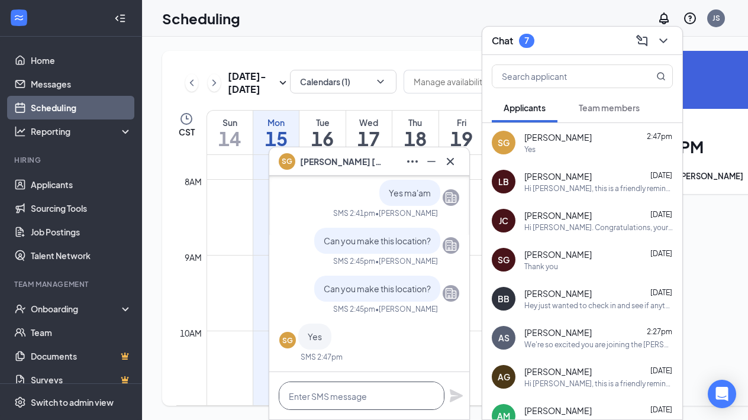
click at [298, 394] on textarea at bounding box center [362, 396] width 166 height 28
type textarea "Wonderful! Thank you, see you then!"
click at [454, 393] on icon "Plane" at bounding box center [456, 395] width 13 height 13
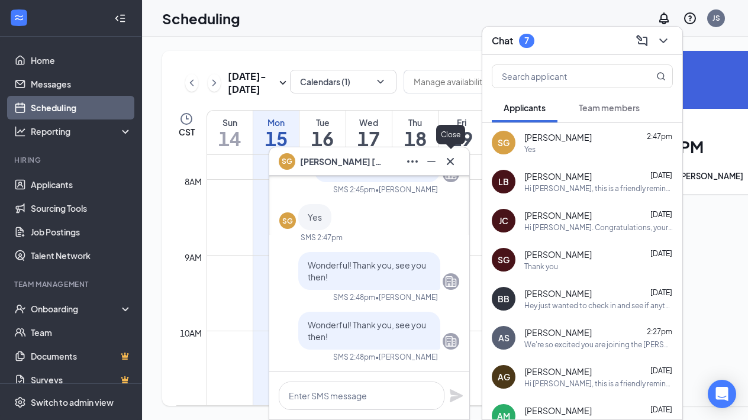
click at [450, 166] on icon "Cross" at bounding box center [450, 161] width 14 height 14
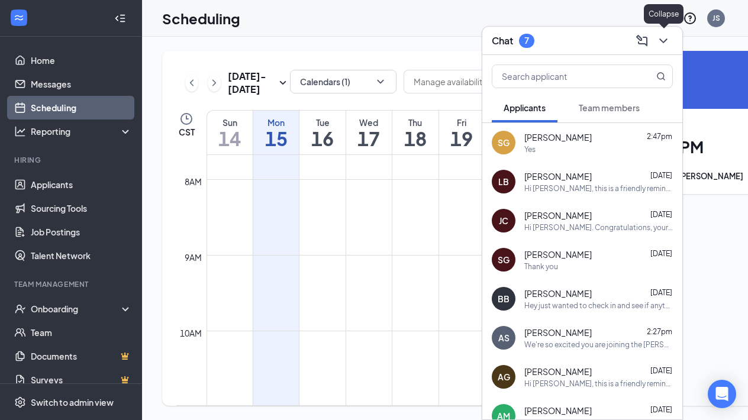
click at [663, 36] on icon "ChevronDown" at bounding box center [663, 41] width 14 height 14
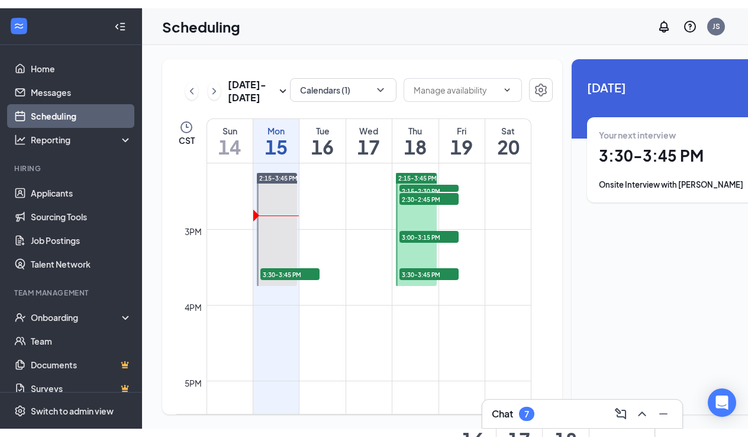
scroll to position [1068, 0]
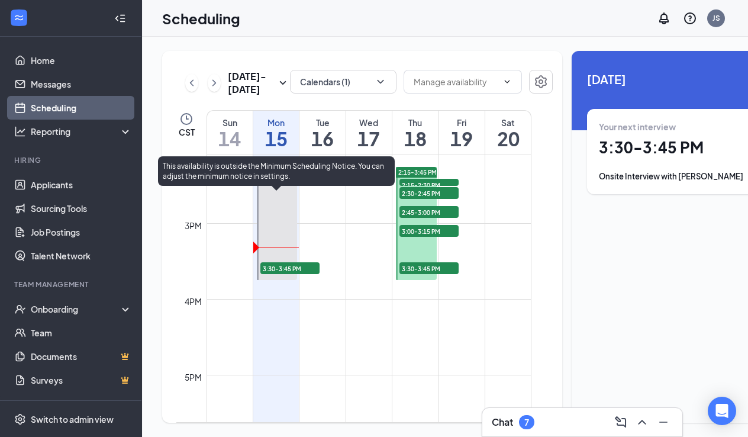
click at [280, 274] on span "3:30-3:45 PM" at bounding box center [289, 268] width 59 height 12
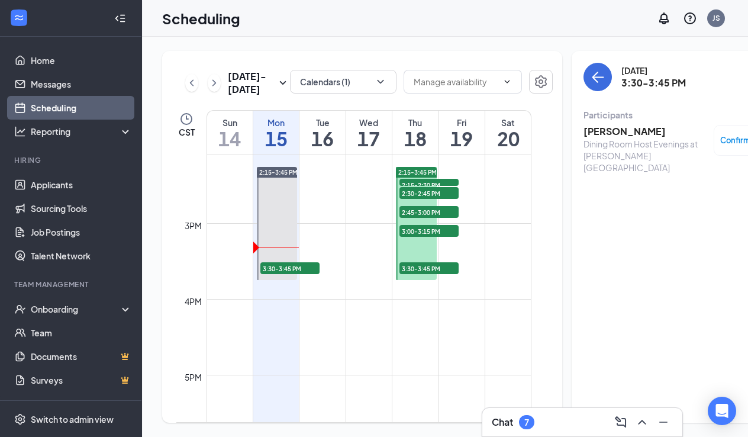
click at [583, 128] on h3 "[PERSON_NAME]" at bounding box center [645, 131] width 124 height 13
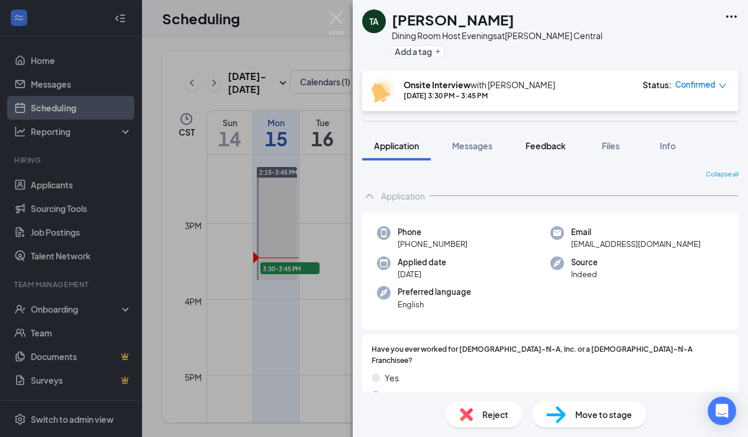
click at [540, 138] on button "Feedback" at bounding box center [546, 146] width 64 height 30
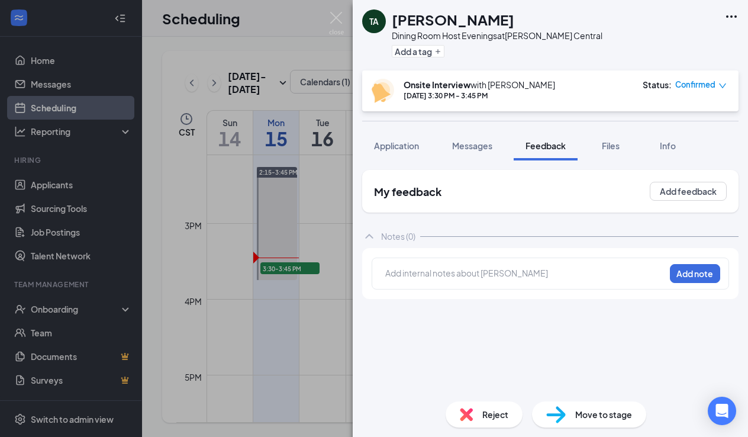
click at [443, 261] on div "Add internal notes about Tyler Allen Add note" at bounding box center [550, 273] width 357 height 32
click at [424, 270] on div at bounding box center [525, 273] width 279 height 12
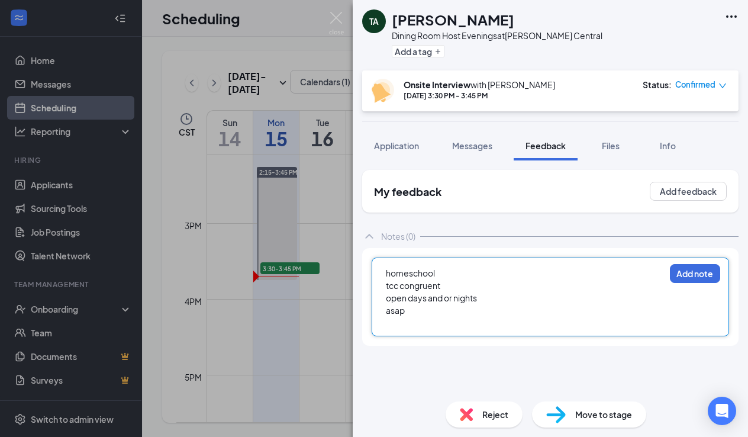
click at [422, 270] on span "homeschool" at bounding box center [410, 272] width 49 height 11
click at [333, 21] on img at bounding box center [336, 23] width 15 height 23
